Goal: Use online tool/utility

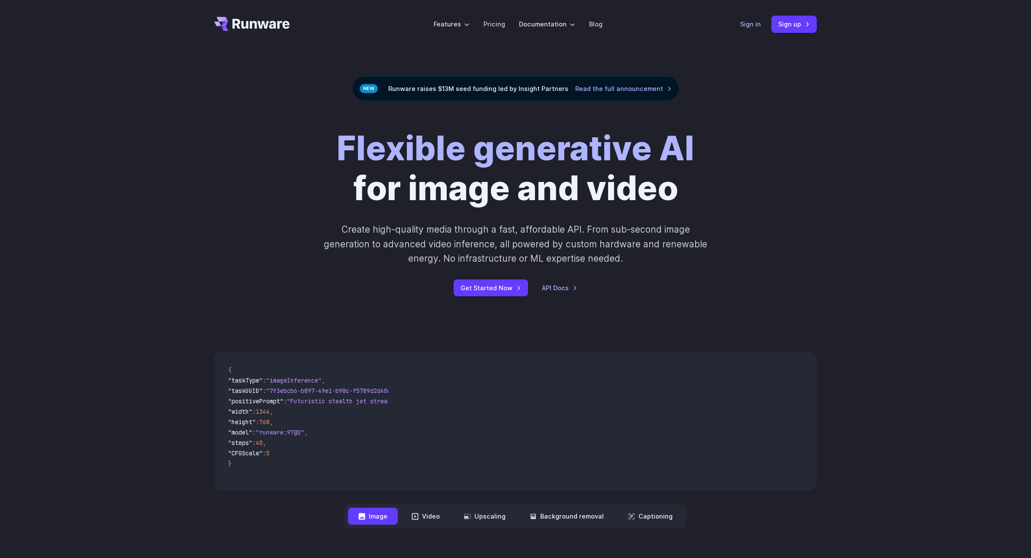
click at [751, 22] on link "Sign in" at bounding box center [750, 24] width 21 height 10
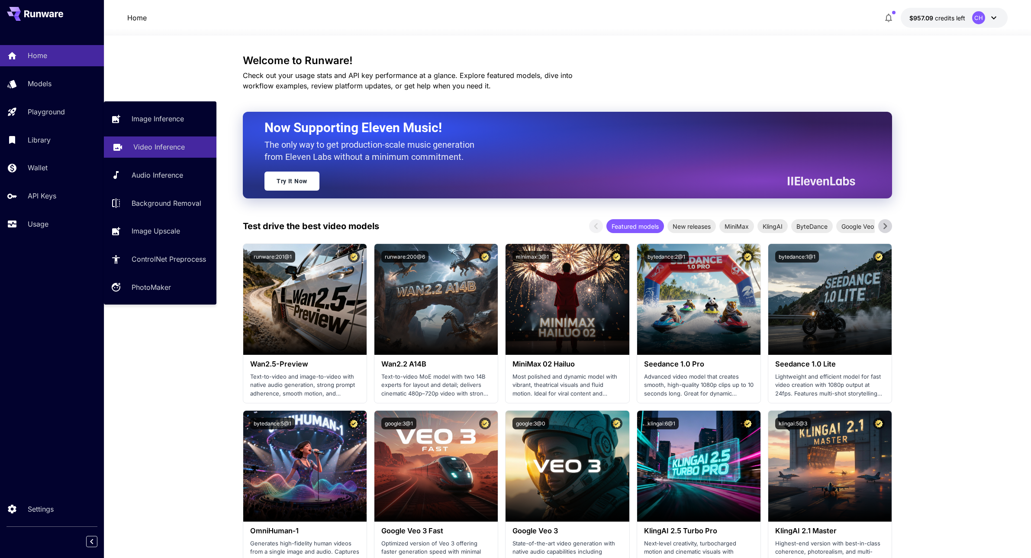
click at [161, 138] on link "Video Inference" at bounding box center [160, 146] width 113 height 21
